Goal: Information Seeking & Learning: Learn about a topic

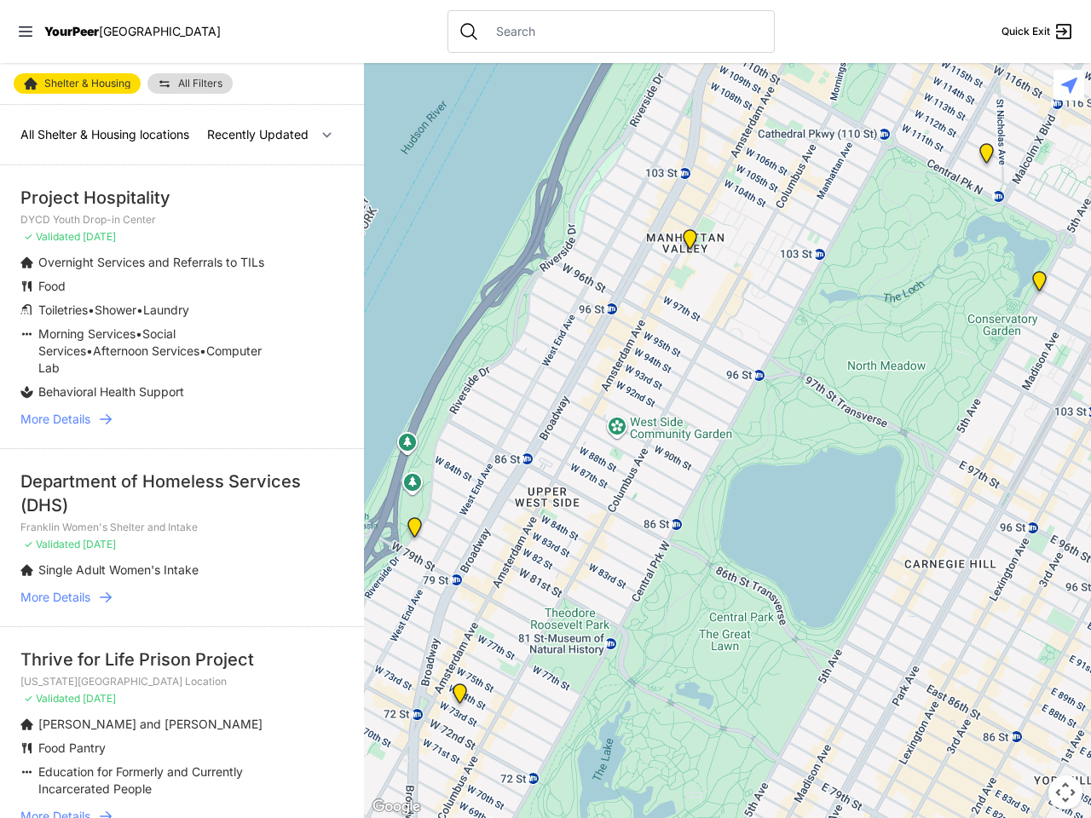
click at [26, 32] on icon at bounding box center [26, 31] width 14 height 10
